Goal: Find specific page/section

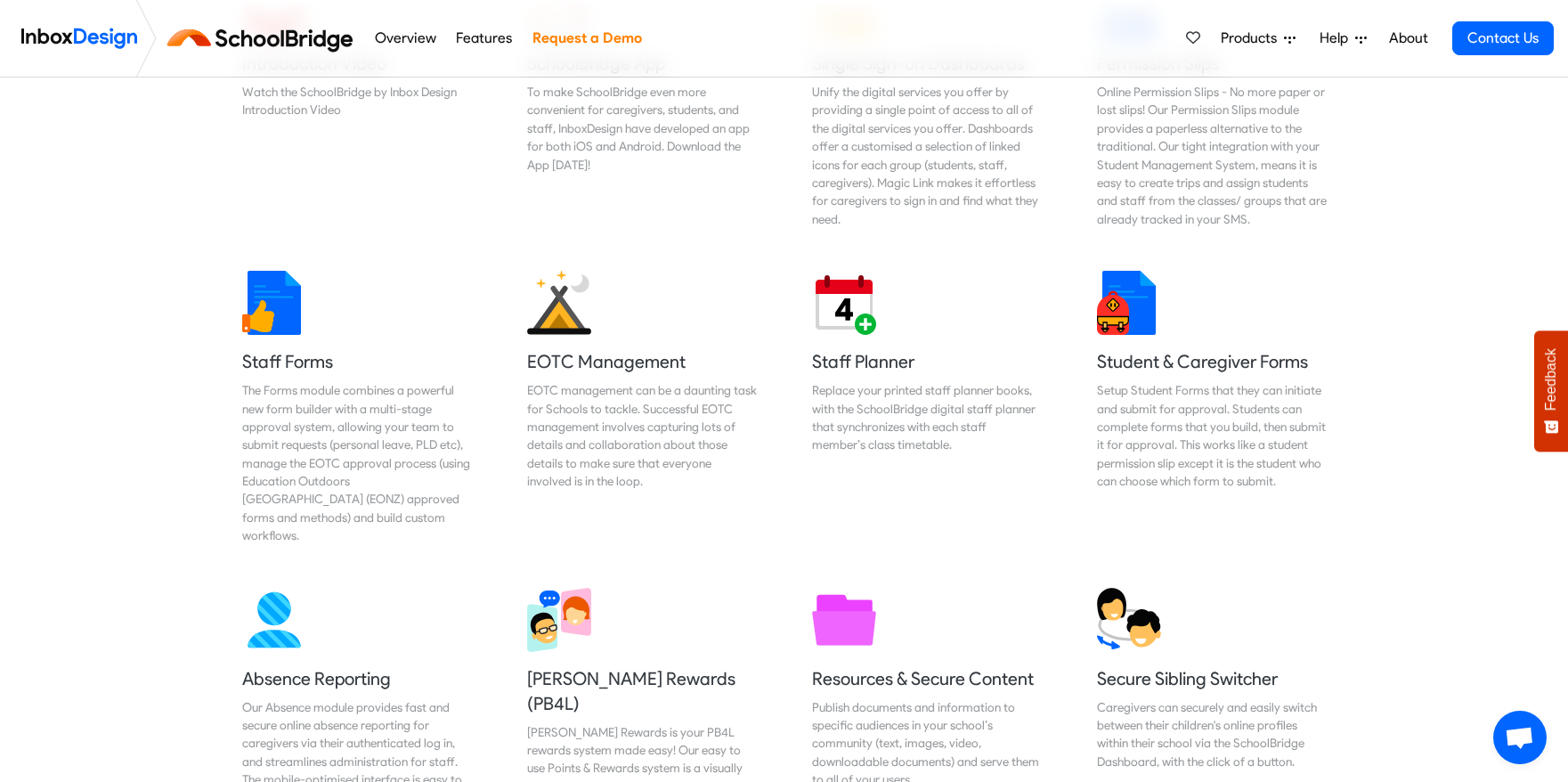
scroll to position [708, 0]
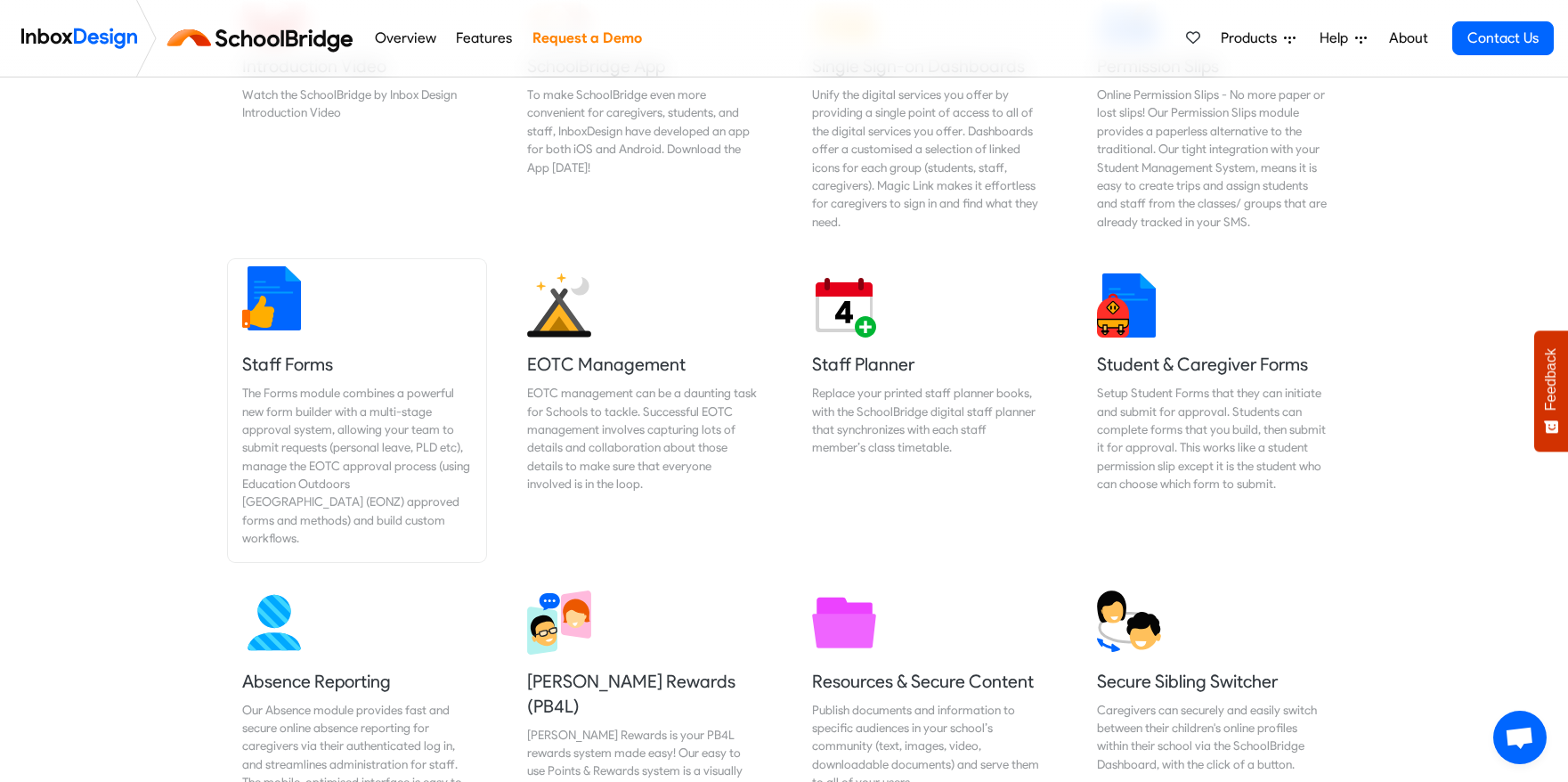
click at [308, 393] on div "The Forms module combines a powerful new form builder with a multi-stage approv…" at bounding box center [357, 466] width 230 height 164
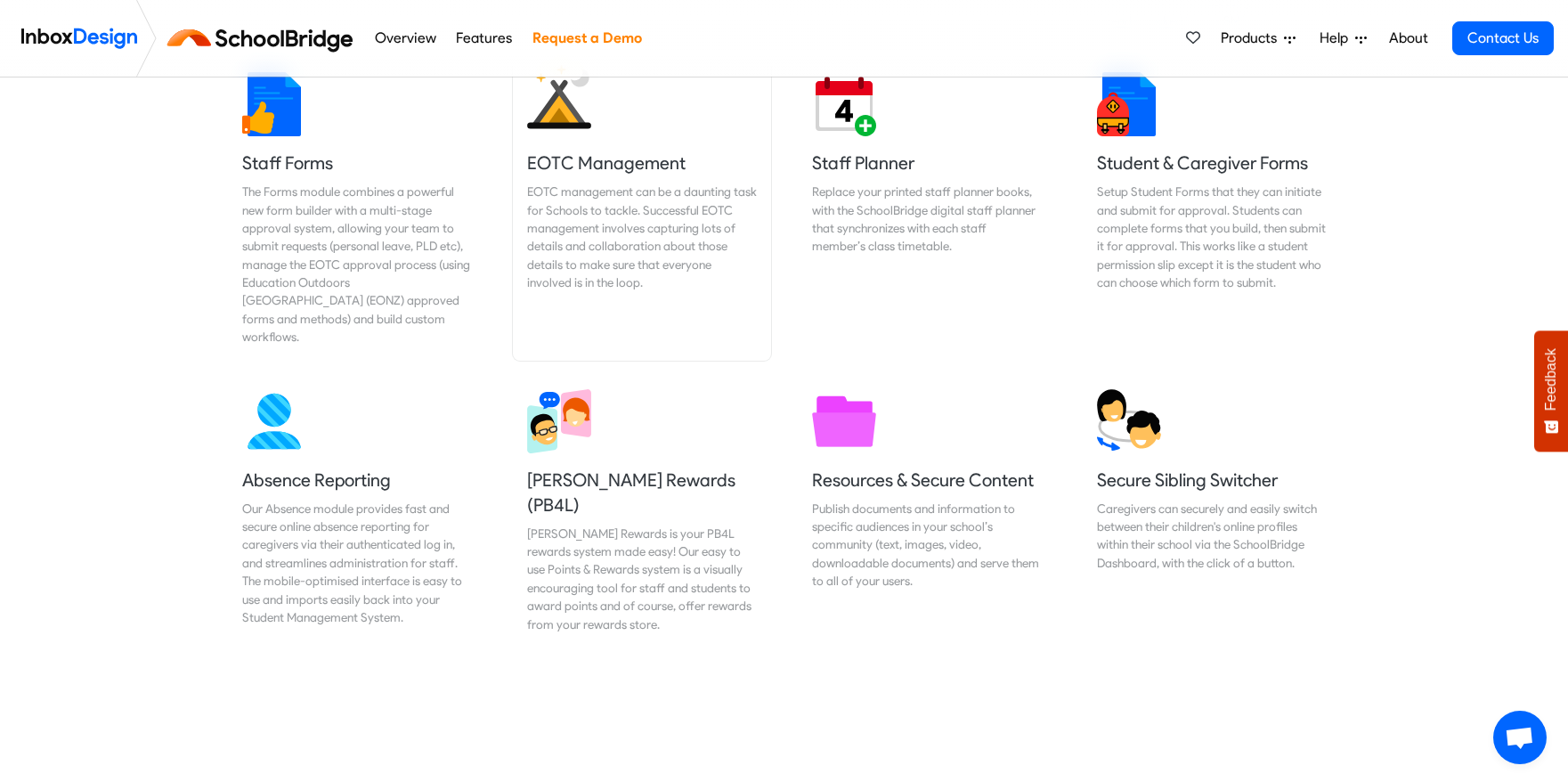
scroll to position [975, 0]
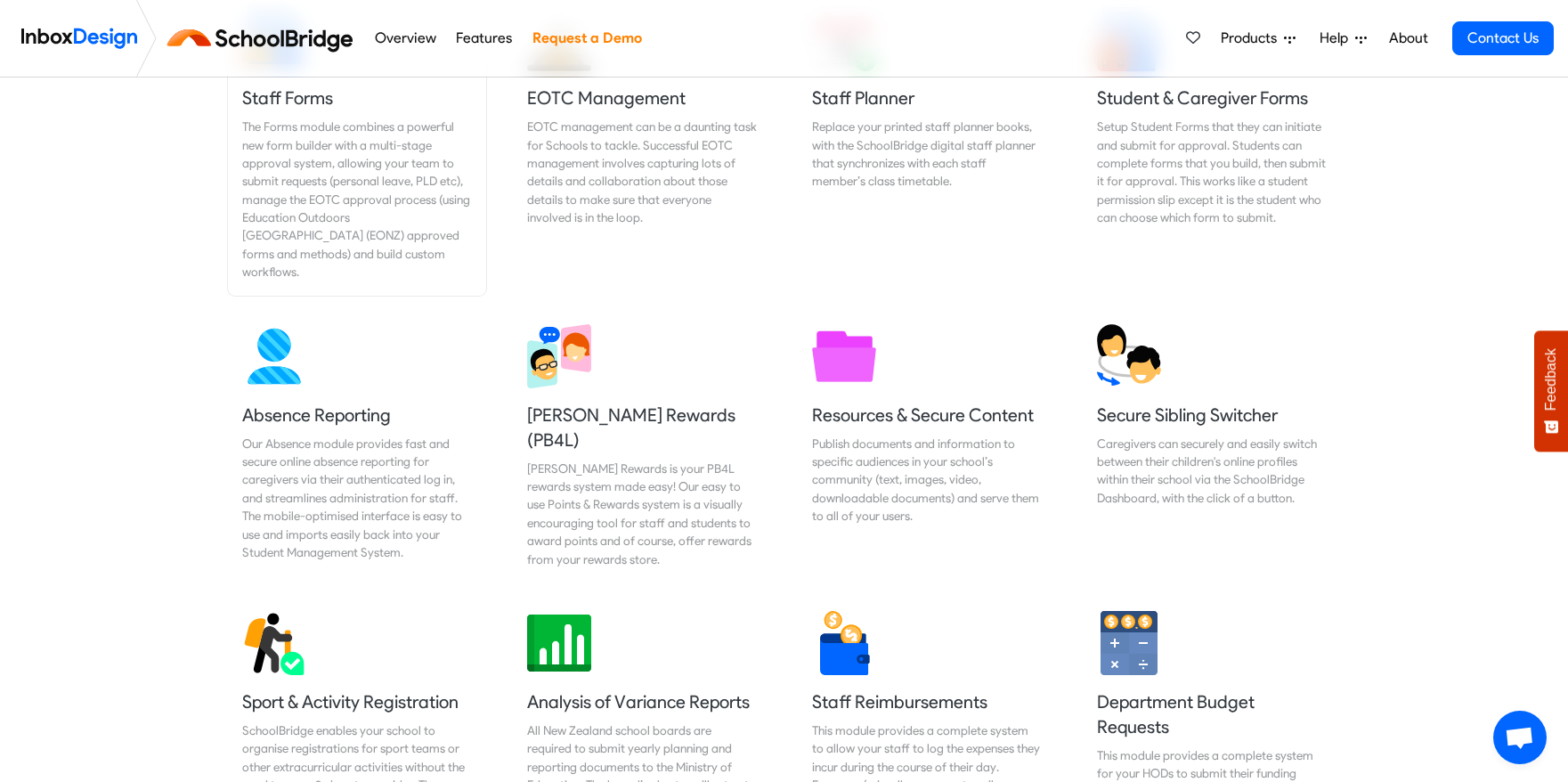
click at [314, 162] on div "The Forms module combines a powerful new form builder with a multi-stage approv…" at bounding box center [357, 200] width 230 height 164
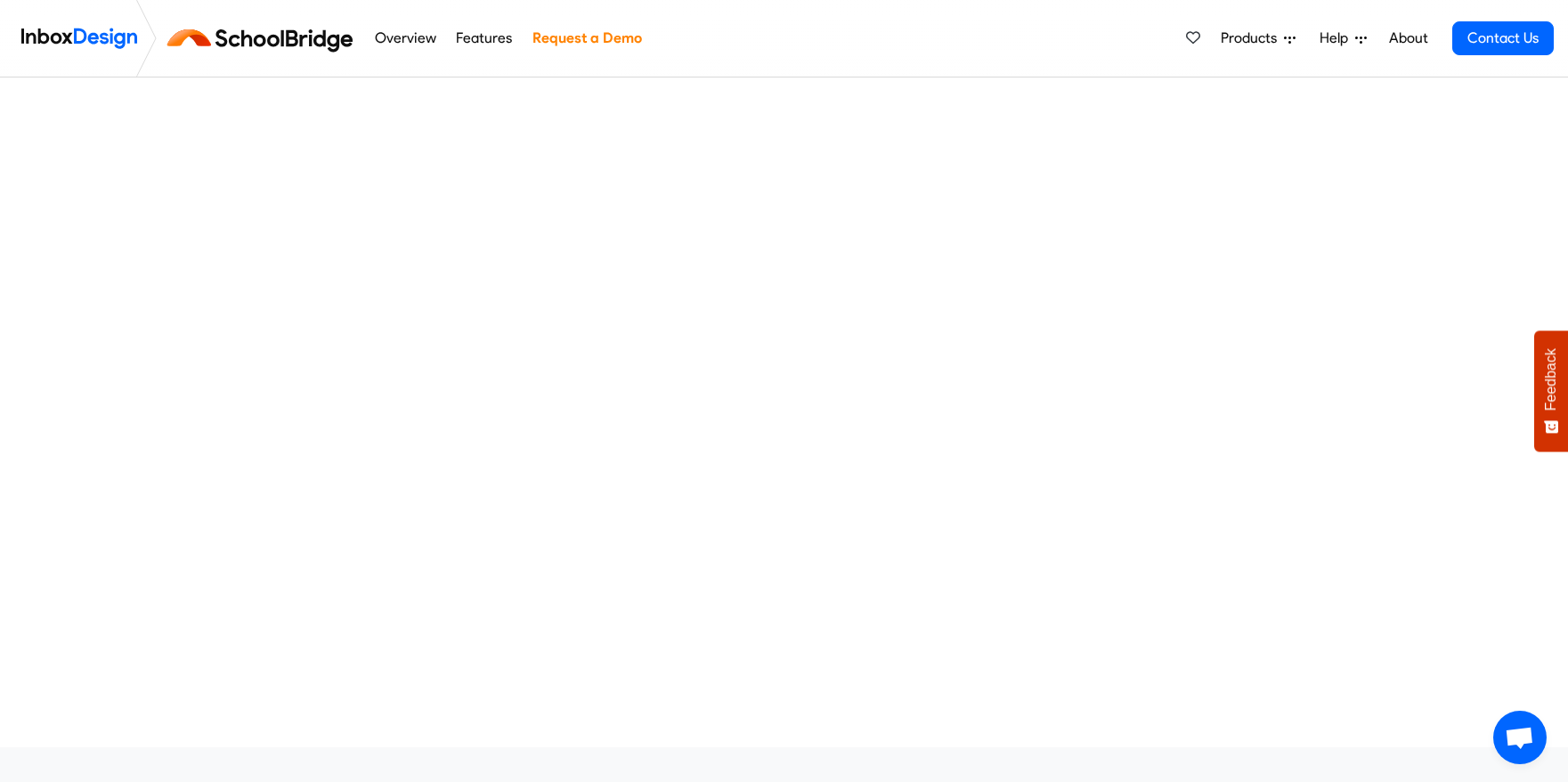
scroll to position [38, 0]
